Goal: Find specific page/section: Find specific page/section

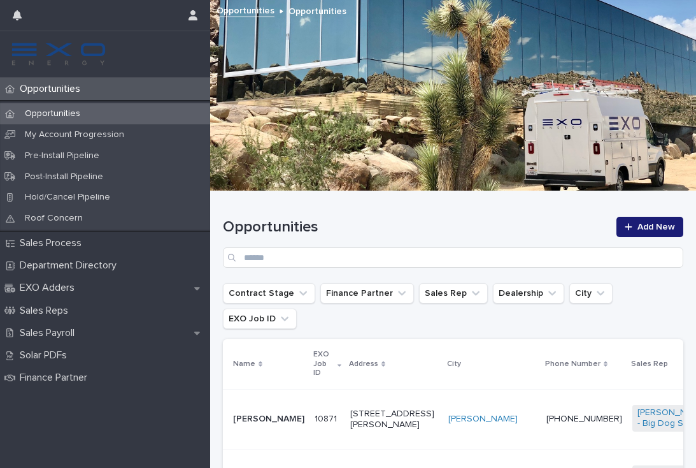
click at [47, 85] on p "Opportunities" at bounding box center [53, 89] width 76 height 12
click at [54, 88] on p "Opportunities" at bounding box center [53, 89] width 76 height 12
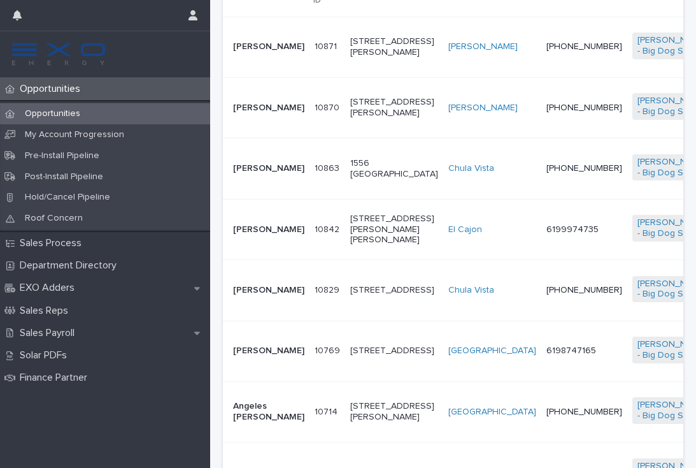
scroll to position [362, 0]
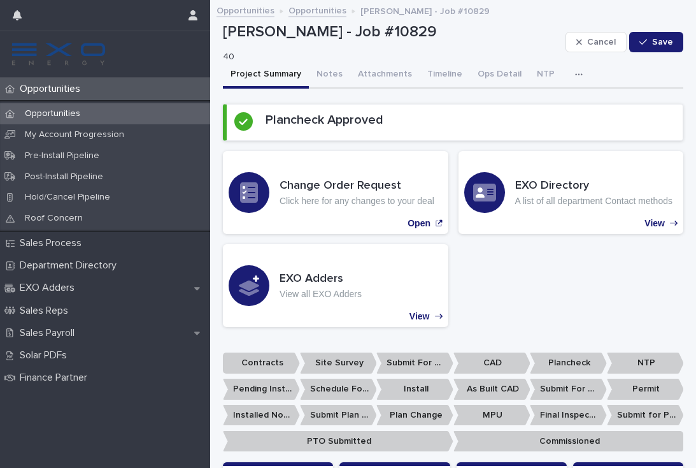
click at [51, 85] on p "Opportunities" at bounding box center [53, 89] width 76 height 12
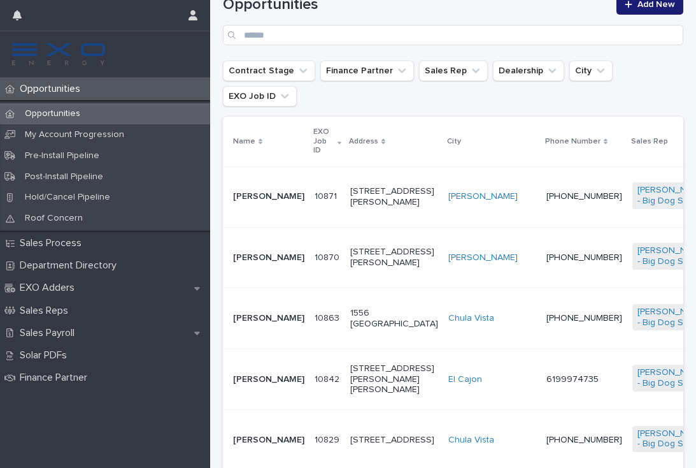
scroll to position [227, 0]
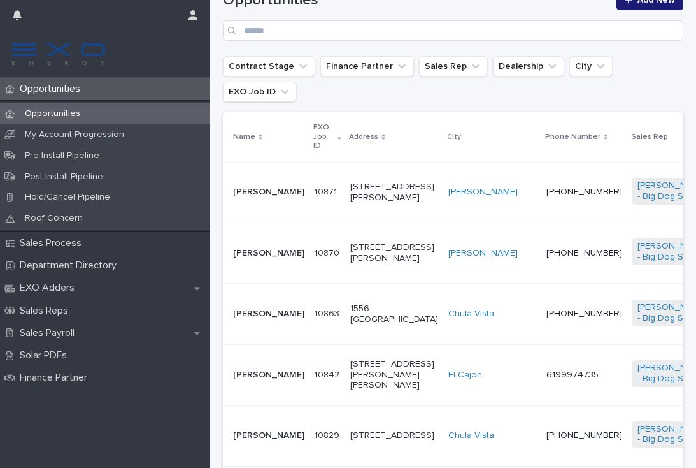
click at [376, 394] on td "[STREET_ADDRESS][PERSON_NAME][PERSON_NAME]" at bounding box center [394, 374] width 98 height 61
